Goal: Information Seeking & Learning: Learn about a topic

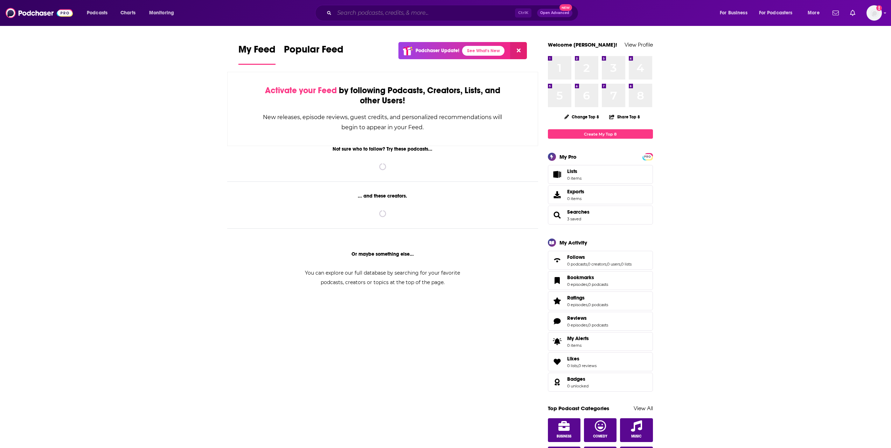
click at [353, 15] on input "Search podcasts, credits, & more..." at bounding box center [424, 12] width 181 height 11
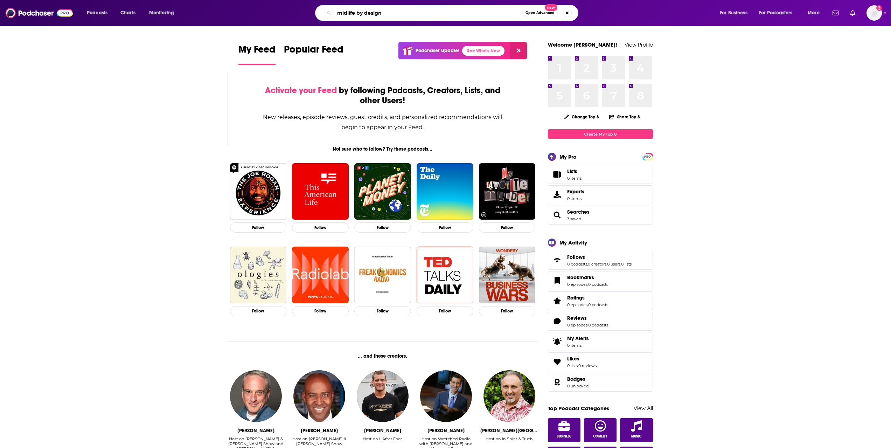
type input "midlife by design"
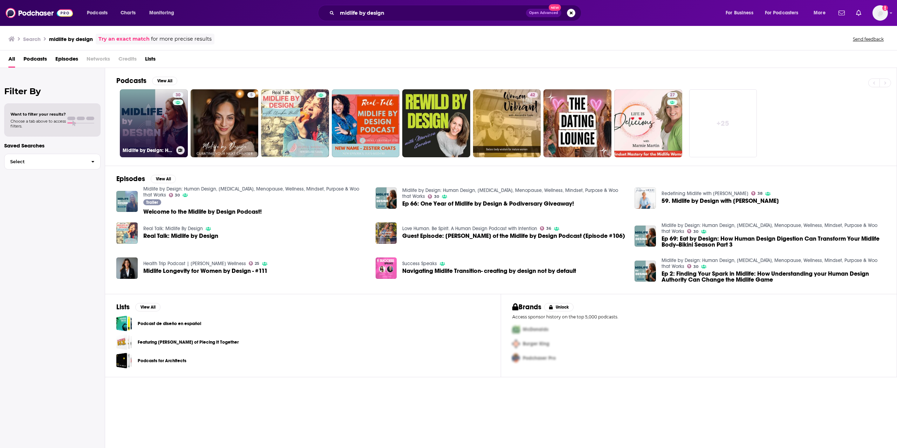
click at [149, 125] on link "30 Midlife by Design: Human Design, [MEDICAL_DATA], Menopause, Wellness, Mindse…" at bounding box center [154, 123] width 68 height 68
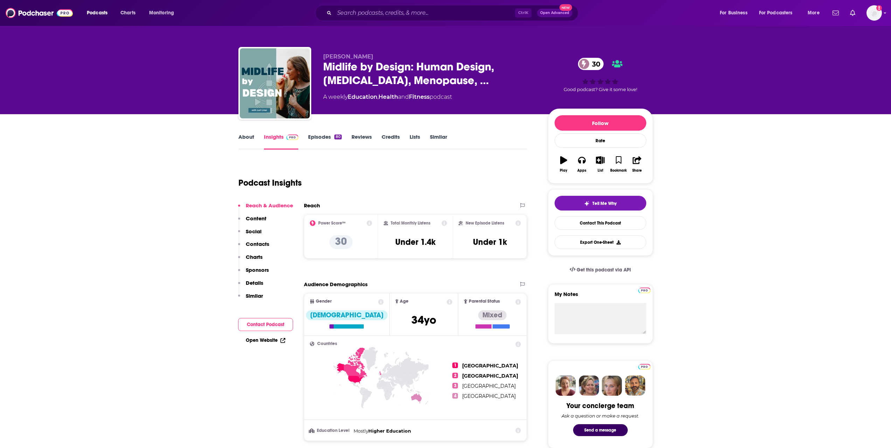
click at [242, 143] on link "About" at bounding box center [247, 141] width 16 height 16
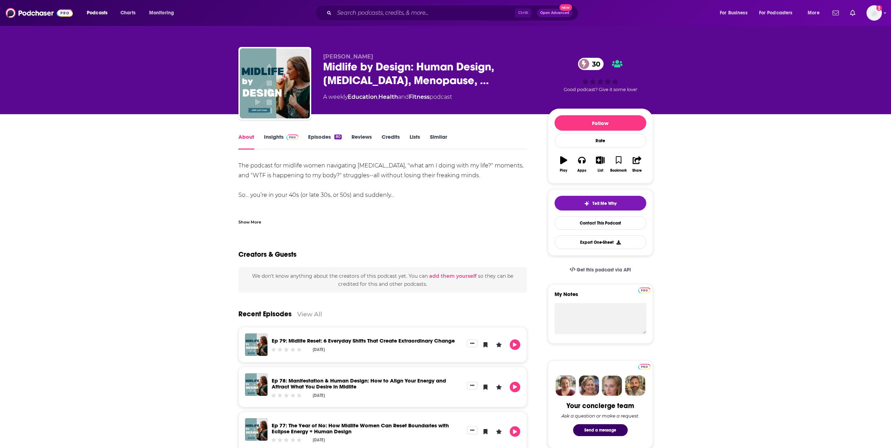
click at [325, 138] on link "Episodes 80" at bounding box center [324, 141] width 33 height 16
